Goal: Information Seeking & Learning: Learn about a topic

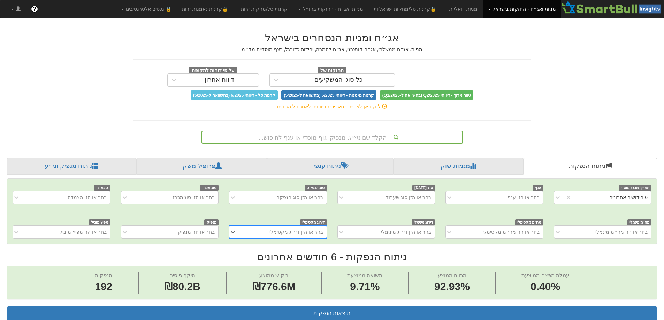
click at [491, 9] on span at bounding box center [489, 9] width 3 height 1
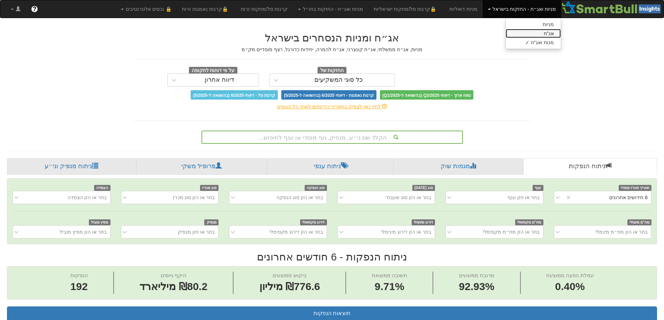
click at [534, 34] on link "אג"ח" at bounding box center [533, 33] width 55 height 9
click at [543, 10] on font "מניות ואג״ח - החזקות בישראל" at bounding box center [523, 9] width 63 height 6
click at [548, 32] on font "אג"ח" at bounding box center [548, 34] width 10 height 6
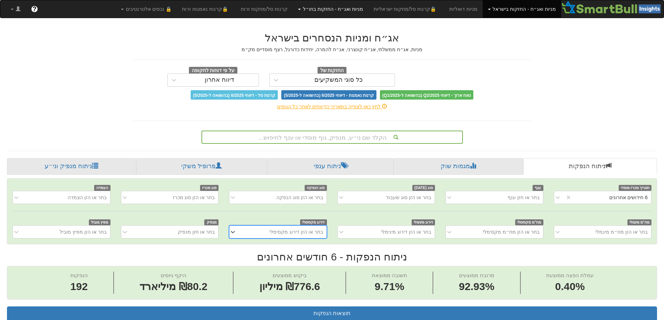
click at [327, 12] on link "מניות ואג״ח - החזקות בחו״ל" at bounding box center [331, 8] width 76 height 17
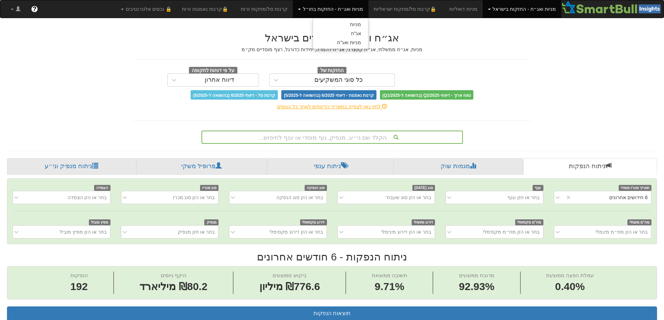
click at [480, 32] on div "אג״ח ומניות הנסחרים בישראל מניות, אג״ח ממשלתי, אג״ח קונצרני, אג״ח להמרה, יחידות…" at bounding box center [332, 84] width 408 height 119
click at [348, 2] on link "מניות ואג״ח - החזקות בחו״ל" at bounding box center [331, 8] width 76 height 17
click at [356, 33] on link "אג"ח" at bounding box center [340, 33] width 55 height 9
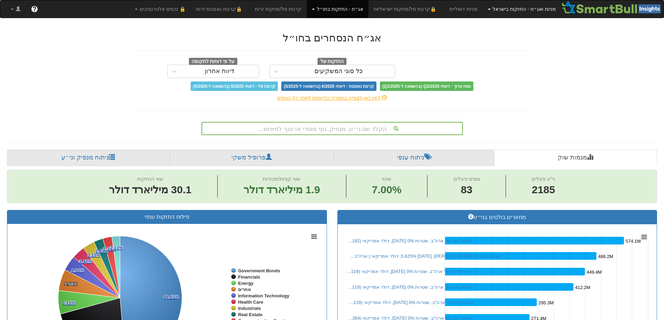
click at [533, 8] on font "מניות ואג״ח - החזקות בישראל" at bounding box center [523, 9] width 63 height 6
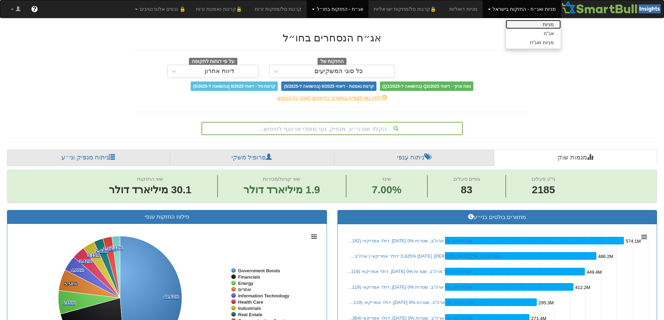
click at [539, 26] on link "מניות" at bounding box center [533, 24] width 55 height 9
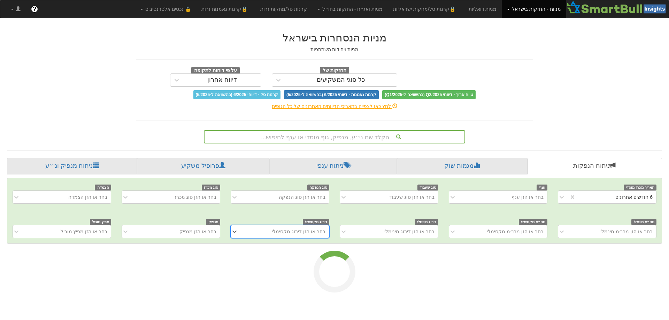
click at [525, 13] on link "מניות - החזקות בישראל" at bounding box center [534, 8] width 64 height 17
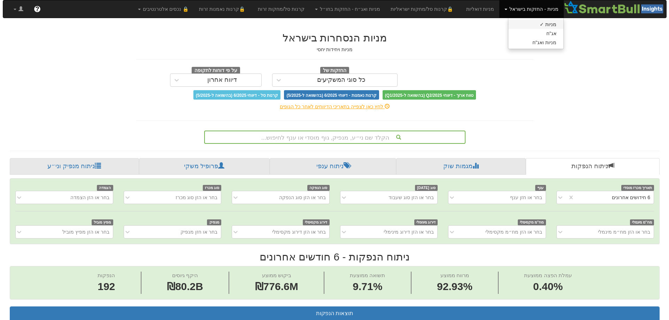
scroll to position [0, 1270]
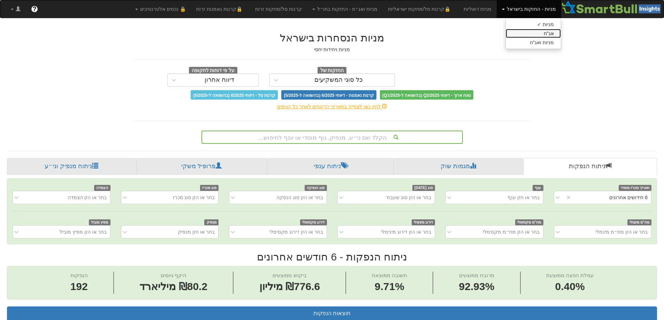
click at [540, 32] on link "אג"ח" at bounding box center [533, 33] width 55 height 9
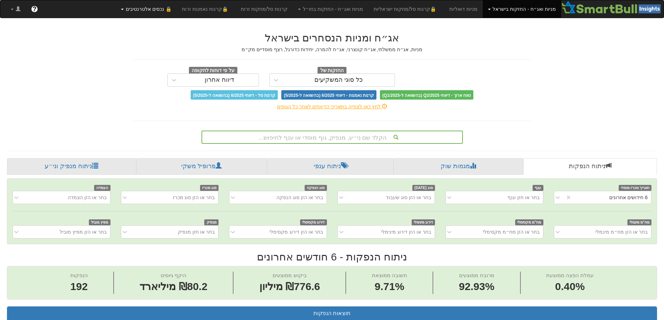
click at [154, 11] on link "🔒 נכסים אלטרנטיבים" at bounding box center [146, 8] width 61 height 17
click at [319, 138] on font "הקלד שם ני״ע, מנפיק, גוף מוסדי או ענף לחיפוש..." at bounding box center [323, 137] width 128 height 7
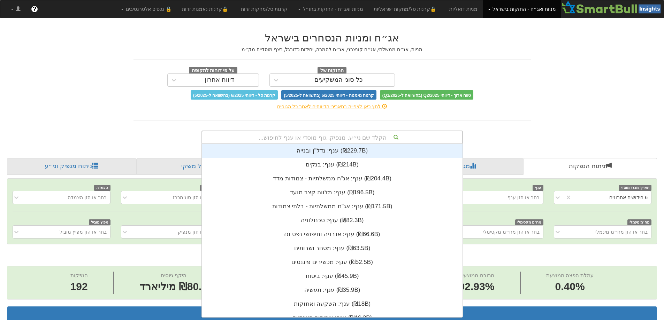
scroll to position [173, 0]
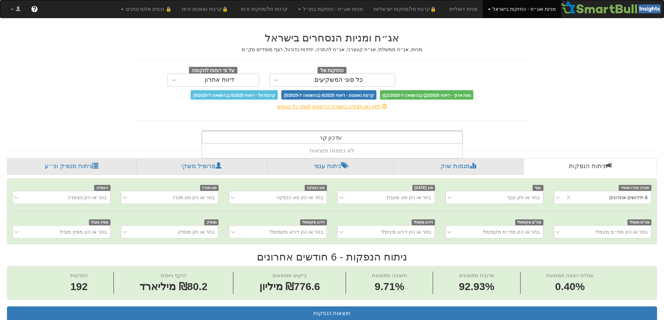
type input "עדכון קרוב"
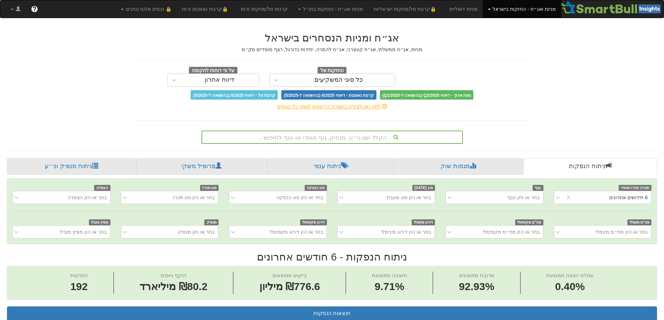
click at [340, 98] on span "קרנות נאמנות - דיווחי 6/2025 (בהשוואה ל-5/2025)" at bounding box center [328, 94] width 95 height 9
click at [327, 79] on font "כל סוגי המשקיעים" at bounding box center [338, 79] width 48 height 7
click at [497, 7] on link "מניות ואג״ח - החזקות בישראל" at bounding box center [522, 8] width 78 height 17
click at [416, 7] on font "קרנות סל/מחקות ישראליות" at bounding box center [401, 9] width 56 height 6
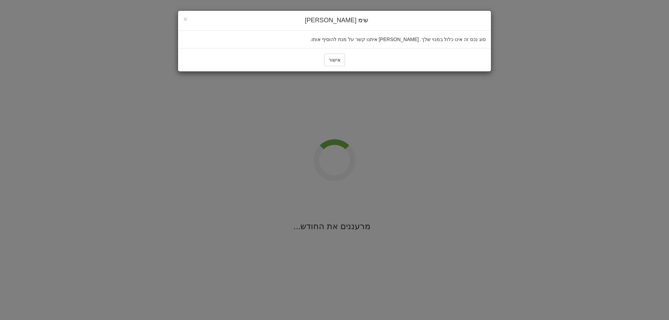
click at [183, 18] on div "× לִסְגוֹר שימ [PERSON_NAME]" at bounding box center [334, 21] width 313 height 20
click at [185, 18] on font "×" at bounding box center [185, 19] width 4 height 8
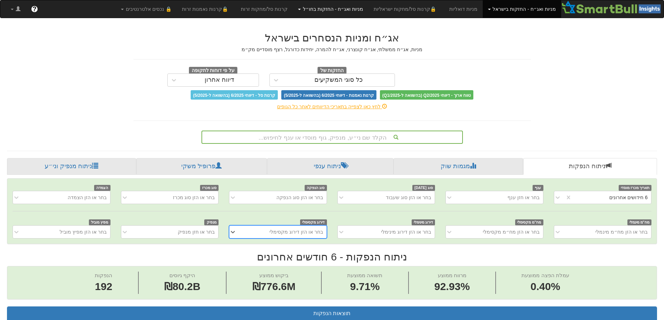
click at [352, 14] on link "מניות ואג״ח - החזקות בחו״ל" at bounding box center [331, 8] width 76 height 17
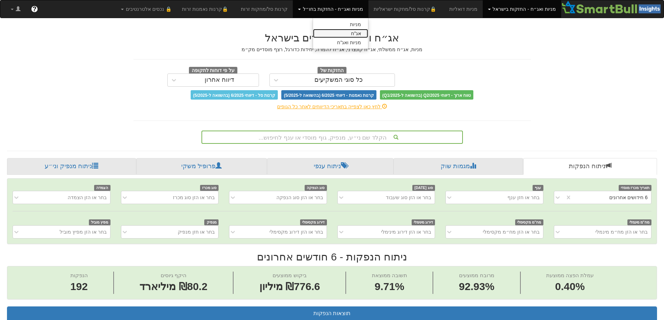
click at [368, 38] on link "אג"ח" at bounding box center [340, 33] width 55 height 9
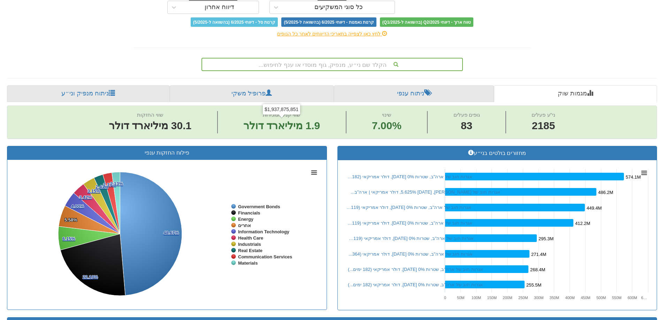
scroll to position [70, 0]
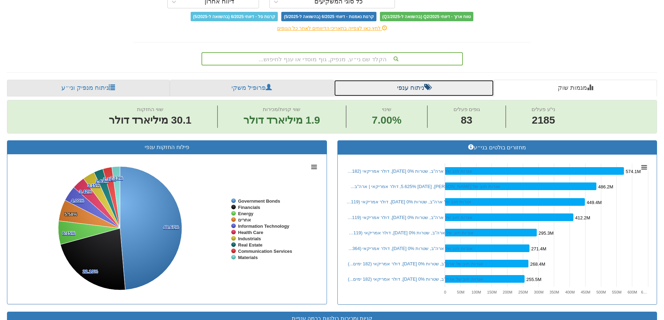
click at [416, 89] on font "ניתוח ענפי" at bounding box center [410, 87] width 27 height 7
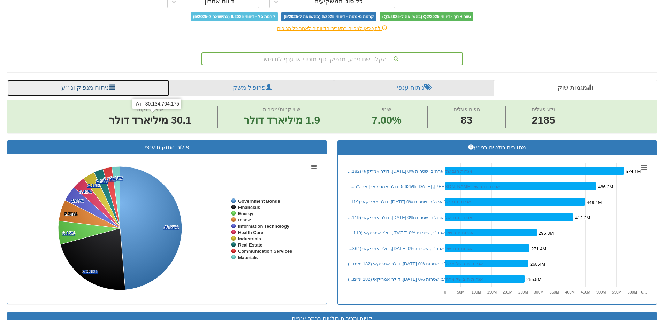
click at [87, 88] on font "ניתוח מנפיק וני״ע" at bounding box center [84, 87] width 47 height 7
click at [98, 88] on font "ניתוח מנפיק וני״ע" at bounding box center [84, 87] width 47 height 7
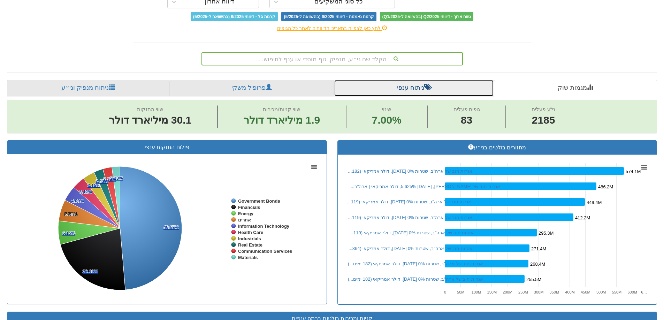
click at [430, 92] on link "ניתוח ענפי" at bounding box center [414, 88] width 160 height 17
